Goal: Task Accomplishment & Management: Complete application form

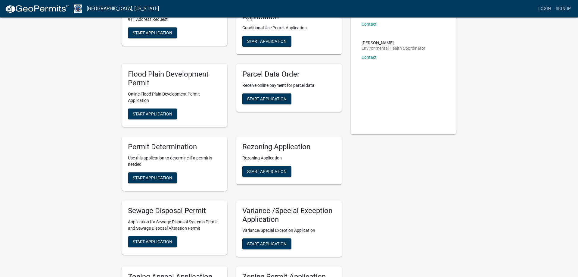
scroll to position [92, 0]
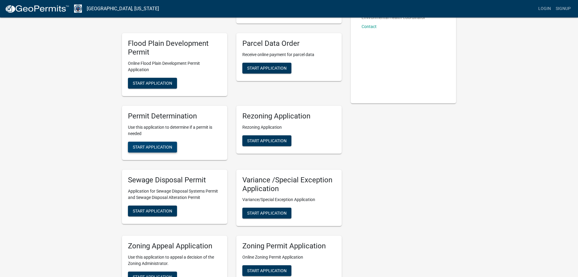
click at [174, 146] on button "Start Application" at bounding box center [152, 147] width 49 height 11
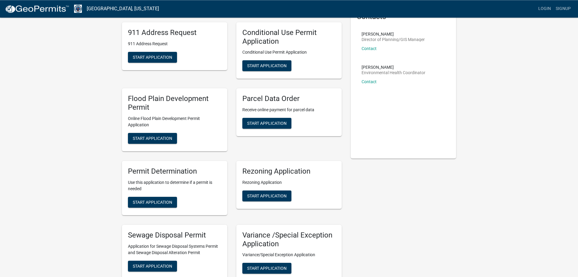
scroll to position [64, 0]
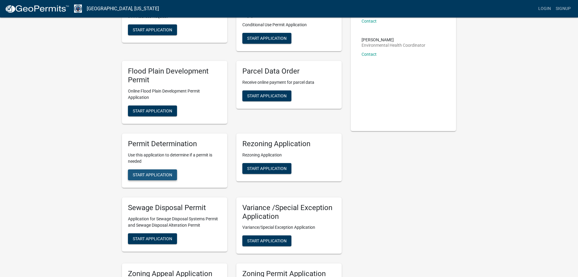
click at [161, 173] on span "Start Application" at bounding box center [152, 174] width 39 height 5
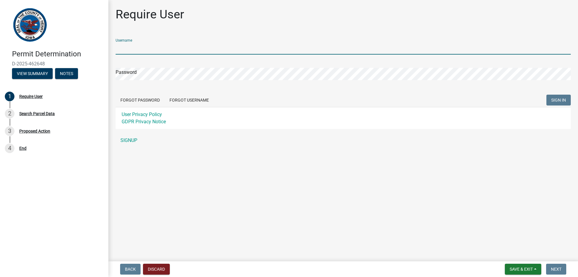
click at [141, 50] on input "Username" at bounding box center [344, 48] width 456 height 12
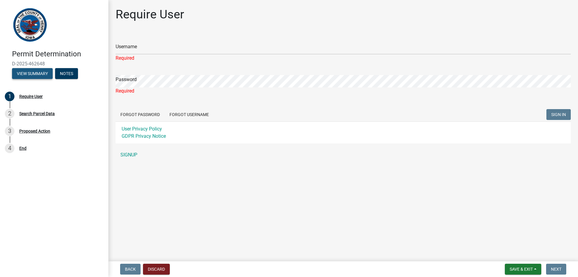
click at [42, 74] on button "View Summary" at bounding box center [32, 73] width 41 height 11
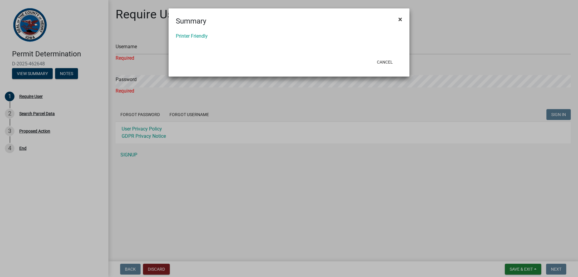
click at [398, 20] on button "×" at bounding box center [401, 19] width 14 height 17
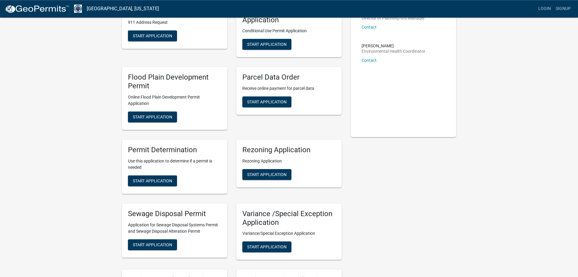
scroll to position [61, 0]
